Goal: Task Accomplishment & Management: Use online tool/utility

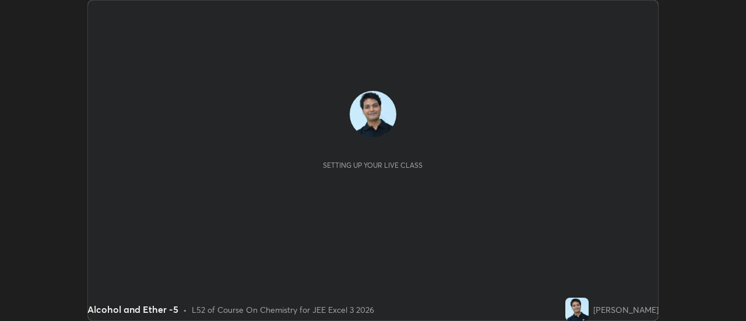
scroll to position [321, 746]
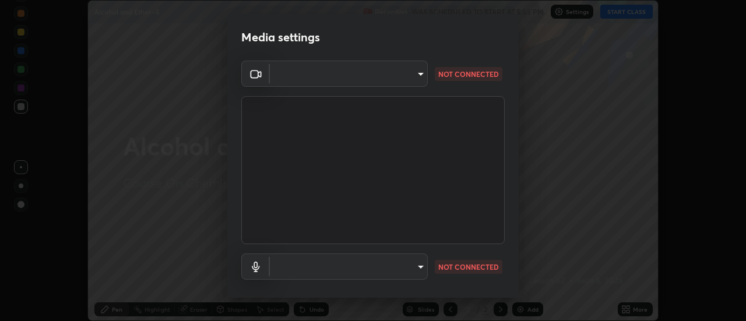
type input "ba4e03077e2635582450f5c2a4df2d3c0c16379ec4c919f063a5676b0e49f015"
type input "default"
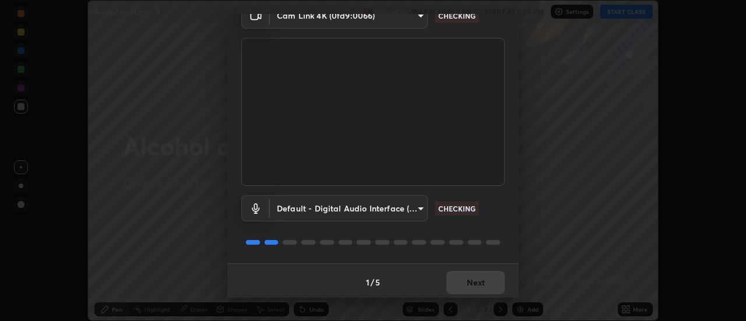
scroll to position [61, 0]
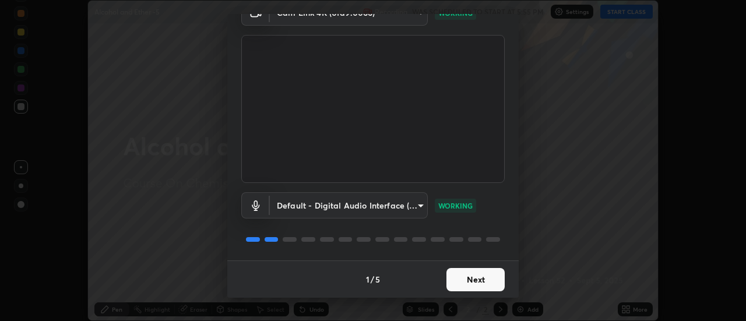
click at [465, 279] on button "Next" at bounding box center [476, 279] width 58 height 23
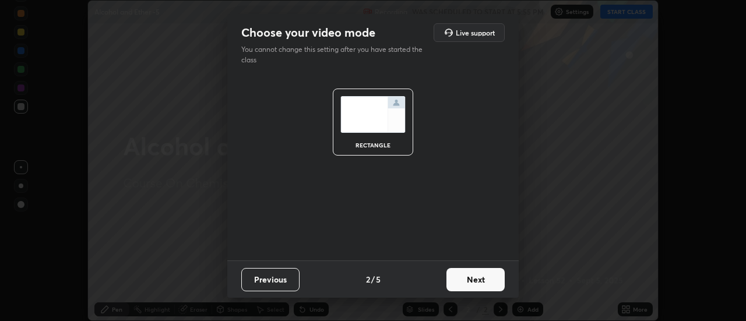
scroll to position [0, 0]
click at [465, 278] on button "Next" at bounding box center [476, 279] width 58 height 23
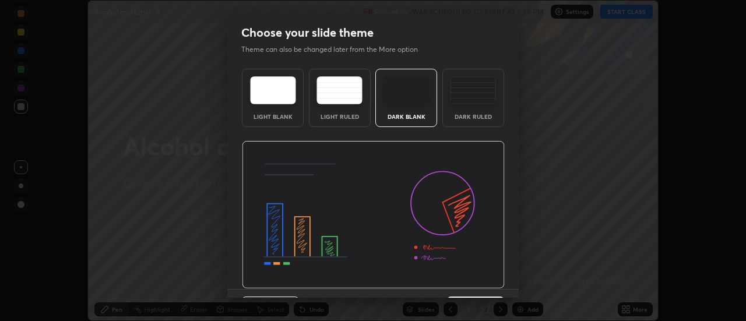
scroll to position [29, 0]
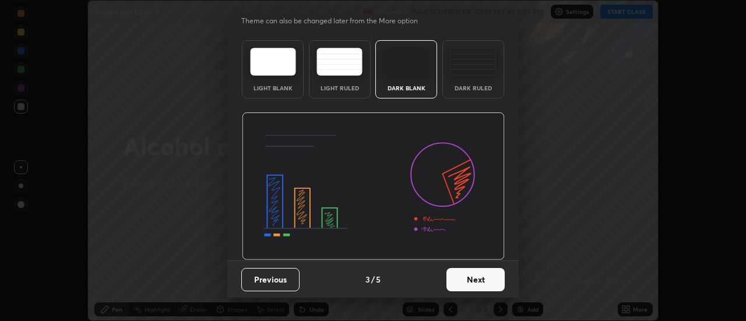
click at [463, 282] on button "Next" at bounding box center [476, 279] width 58 height 23
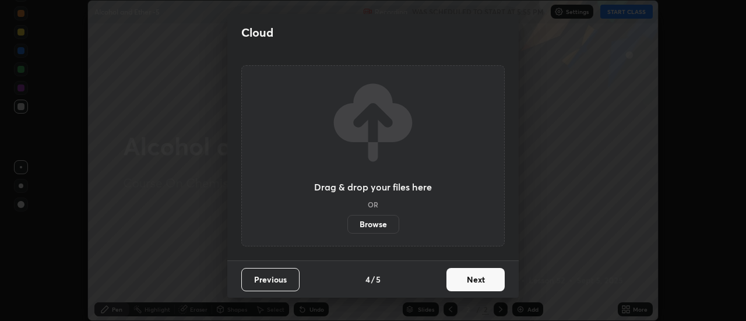
scroll to position [0, 0]
click at [468, 283] on button "Next" at bounding box center [476, 279] width 58 height 23
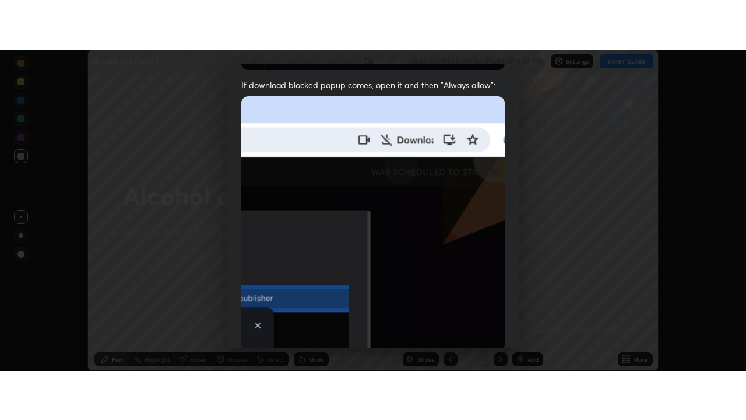
scroll to position [299, 0]
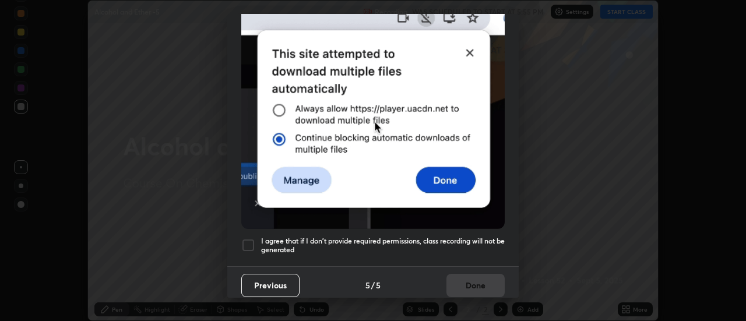
click at [248, 238] on div at bounding box center [248, 245] width 14 height 14
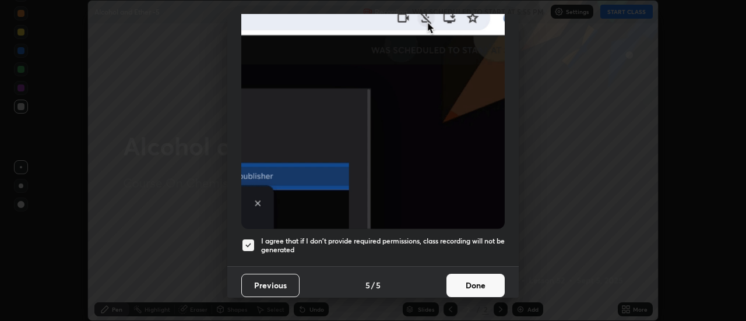
click at [472, 278] on button "Done" at bounding box center [476, 285] width 58 height 23
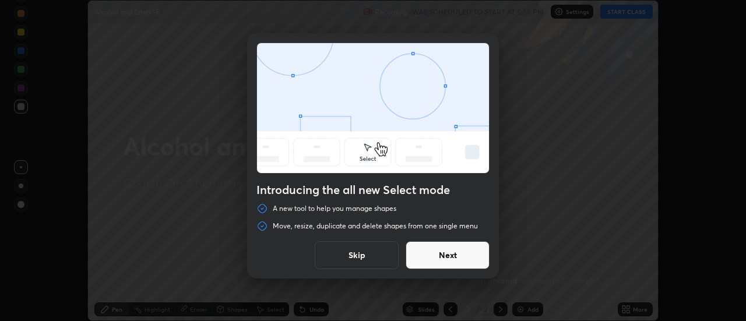
click at [354, 254] on button "Skip" at bounding box center [357, 255] width 84 height 28
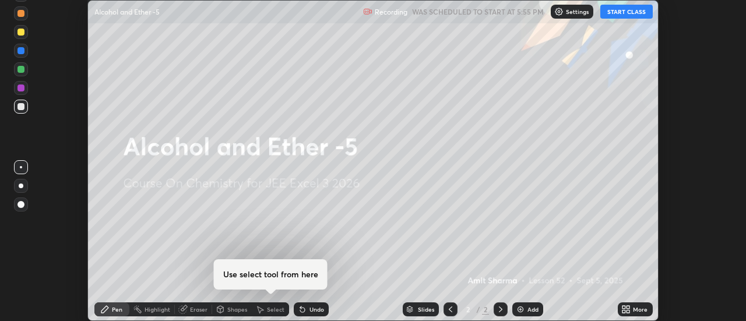
click at [629, 8] on button "START CLASS" at bounding box center [626, 12] width 52 height 14
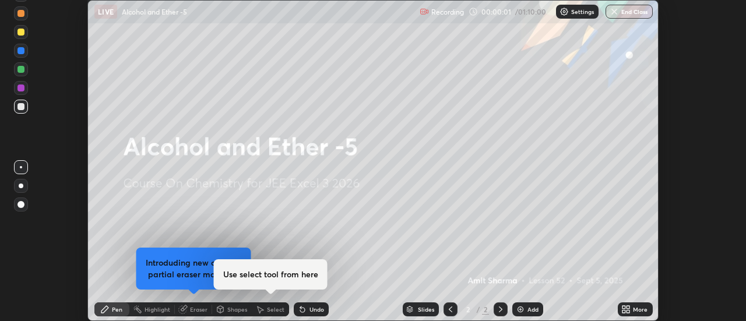
click at [633, 309] on div "More" at bounding box center [635, 310] width 35 height 14
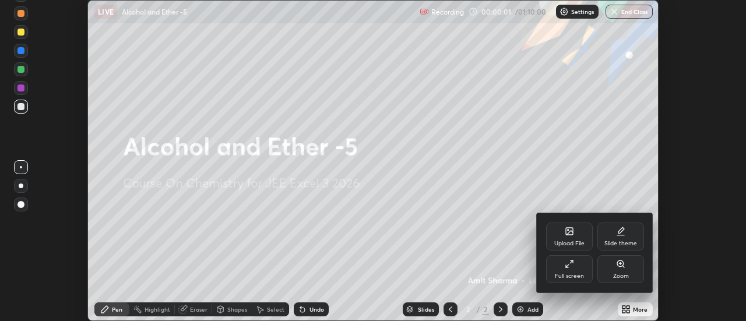
click at [574, 269] on div "Full screen" at bounding box center [569, 269] width 47 height 28
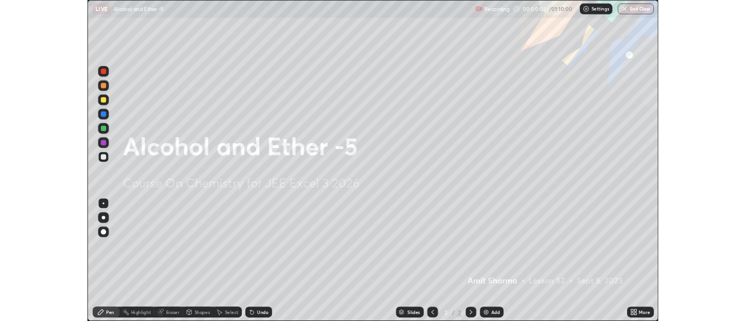
scroll to position [420, 746]
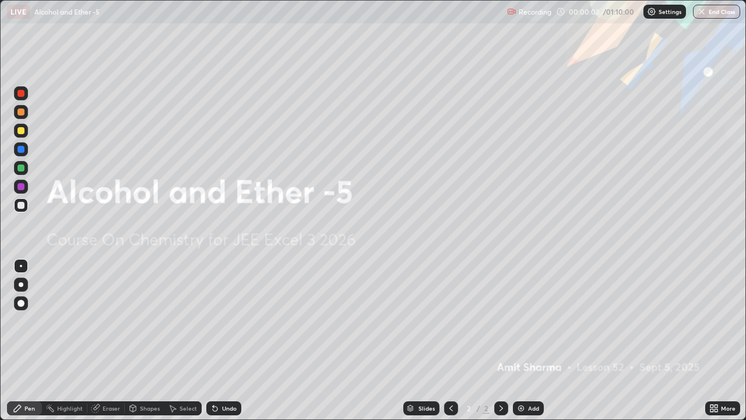
click at [526, 321] on div "Add" at bounding box center [528, 408] width 31 height 14
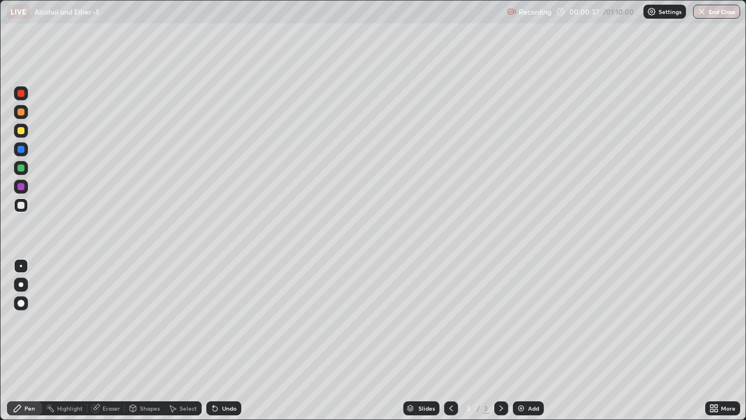
click at [529, 321] on div "Add" at bounding box center [533, 408] width 11 height 6
click at [454, 321] on icon at bounding box center [451, 407] width 9 height 9
click at [24, 130] on div at bounding box center [20, 130] width 7 height 7
click at [23, 205] on div at bounding box center [20, 205] width 7 height 7
click at [529, 321] on div "Add" at bounding box center [533, 408] width 11 height 6
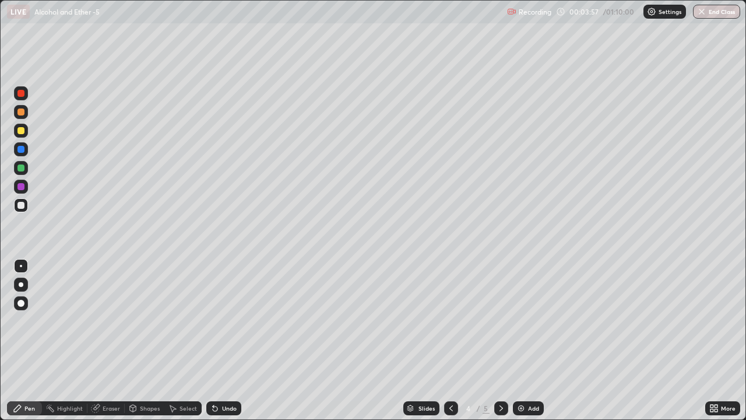
click at [23, 128] on div at bounding box center [20, 130] width 7 height 7
click at [22, 206] on div at bounding box center [20, 205] width 7 height 7
click at [219, 321] on div "Undo" at bounding box center [223, 408] width 35 height 14
click at [220, 321] on div "Undo" at bounding box center [223, 408] width 35 height 14
click at [529, 321] on div "Add" at bounding box center [533, 408] width 11 height 6
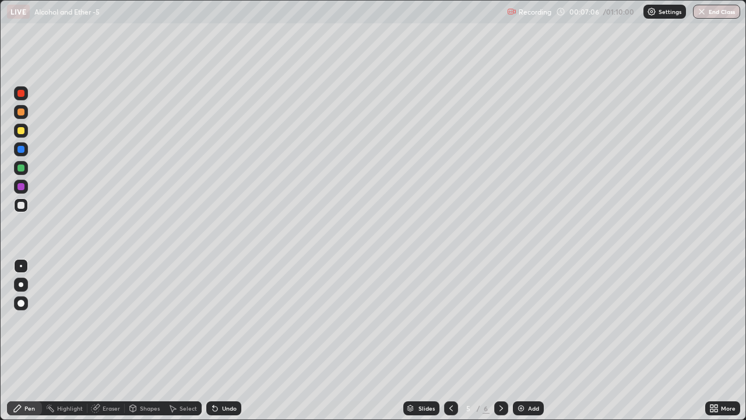
click at [450, 321] on icon at bounding box center [451, 407] width 9 height 9
click at [500, 321] on icon at bounding box center [501, 407] width 9 height 9
click at [21, 131] on div at bounding box center [20, 130] width 7 height 7
click at [22, 206] on div at bounding box center [20, 205] width 7 height 7
click at [530, 321] on div "Add" at bounding box center [533, 408] width 11 height 6
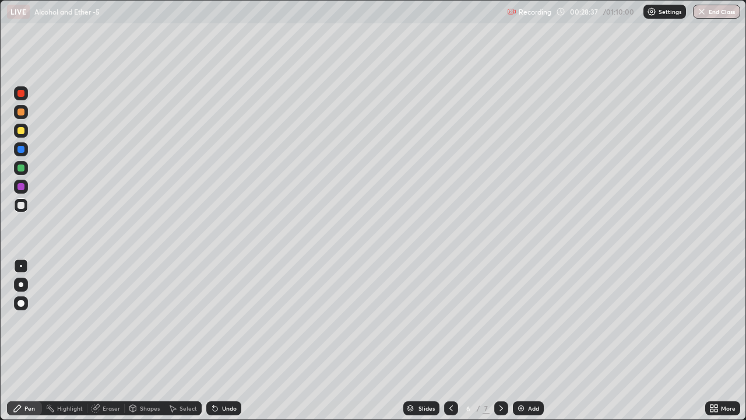
click at [23, 132] on div at bounding box center [20, 130] width 7 height 7
click at [716, 10] on button "End Class" at bounding box center [716, 12] width 47 height 14
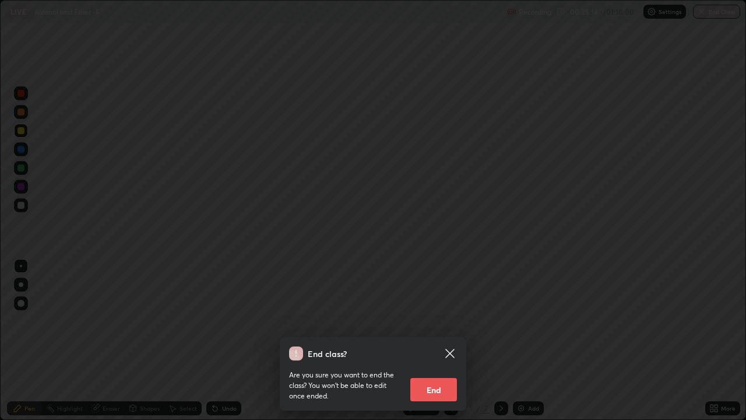
click at [436, 321] on button "End" at bounding box center [433, 389] width 47 height 23
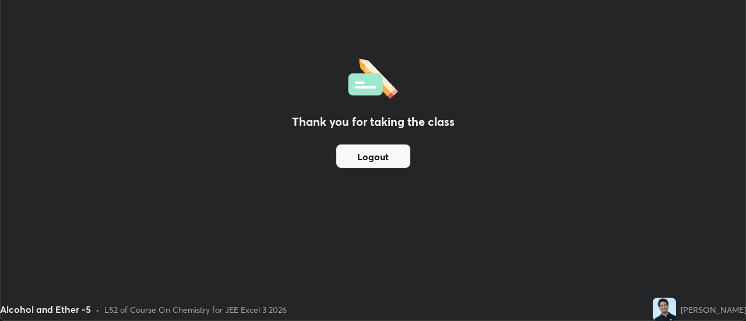
scroll to position [57979, 57554]
